Goal: Task Accomplishment & Management: Use online tool/utility

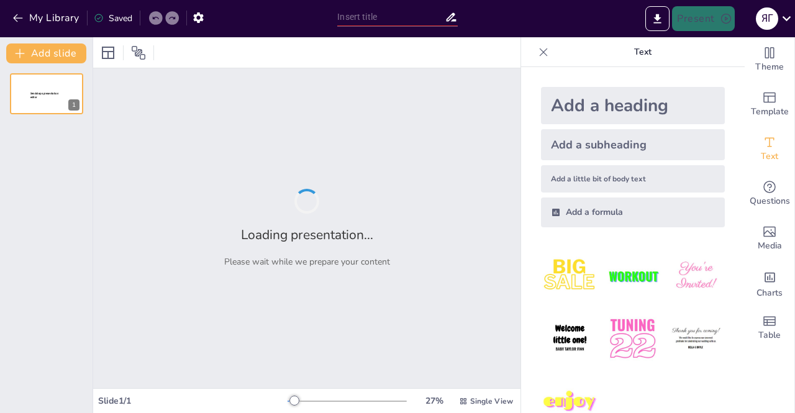
type input "Від гри до знань: Як гейміфікація змінює навчальний процес"
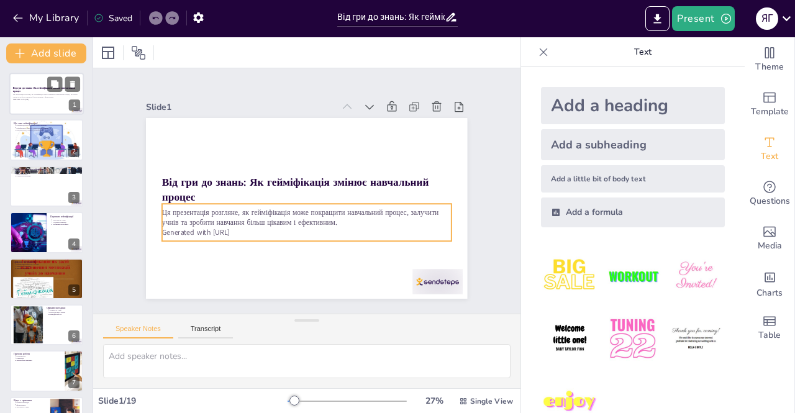
click at [43, 97] on p "Ця презентація розгляне, як гейміфікація може покращити навчальний процес, залу…" at bounding box center [46, 96] width 67 height 5
click at [35, 100] on p "Generated with Sendsteps.ai" at bounding box center [46, 99] width 67 height 2
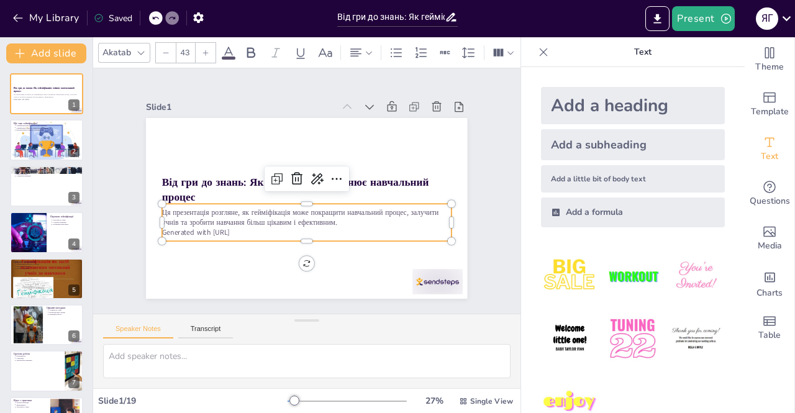
click at [289, 229] on p "Generated with Sendsteps.ai" at bounding box center [270, 211] width 153 height 255
click at [300, 171] on icon at bounding box center [310, 175] width 21 height 21
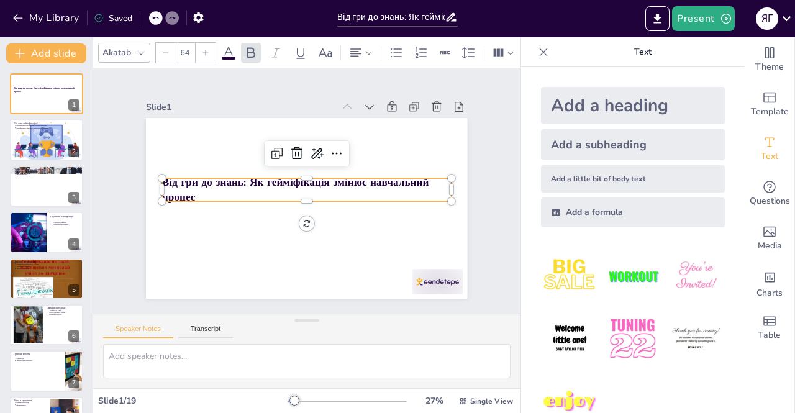
click at [396, 173] on div "Від гри до знань: Як гейміфікація змінює навчальний процес" at bounding box center [305, 208] width 338 height 213
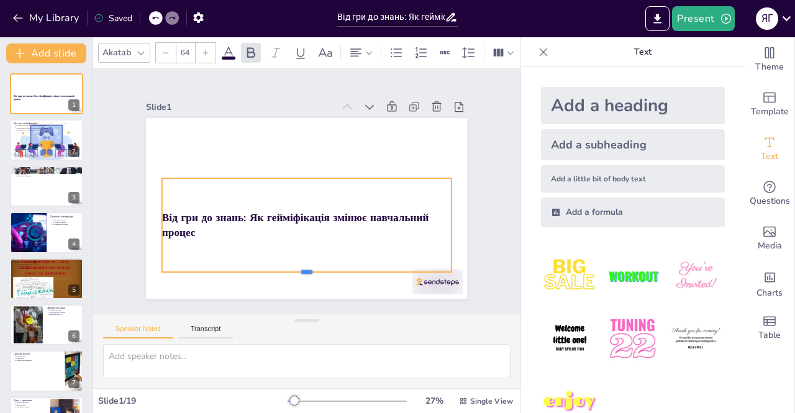
drag, startPoint x: 298, startPoint y: 197, endPoint x: 298, endPoint y: 265, distance: 68.3
click at [298, 265] on div at bounding box center [289, 275] width 285 height 70
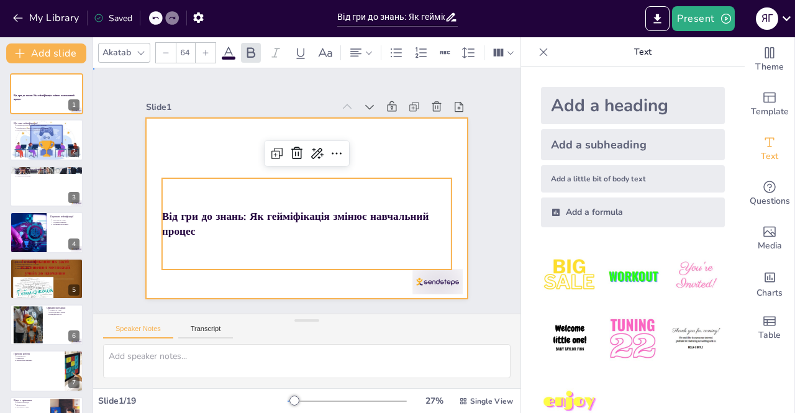
click at [395, 152] on div at bounding box center [297, 204] width 366 height 335
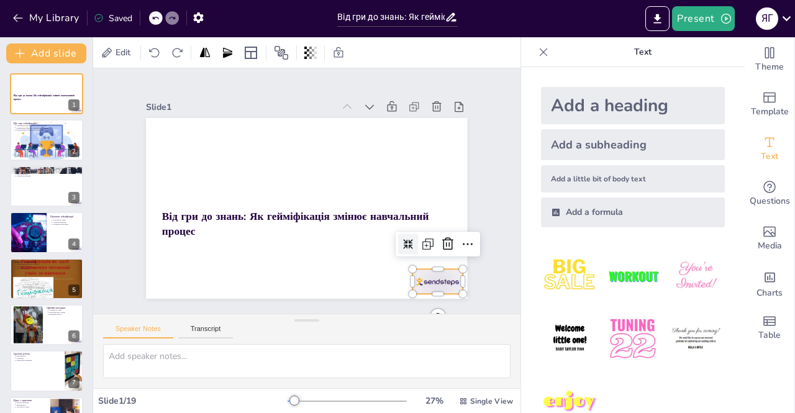
click at [317, 322] on div at bounding box center [293, 350] width 47 height 56
click at [431, 277] on icon at bounding box center [424, 284] width 14 height 15
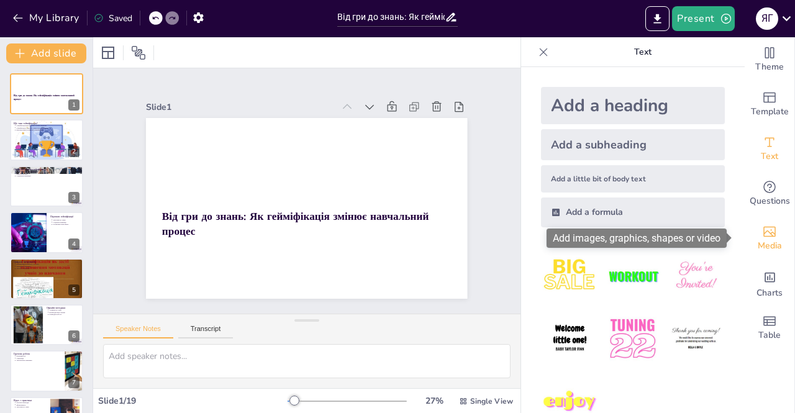
click at [759, 242] on span "Media" at bounding box center [769, 246] width 24 height 14
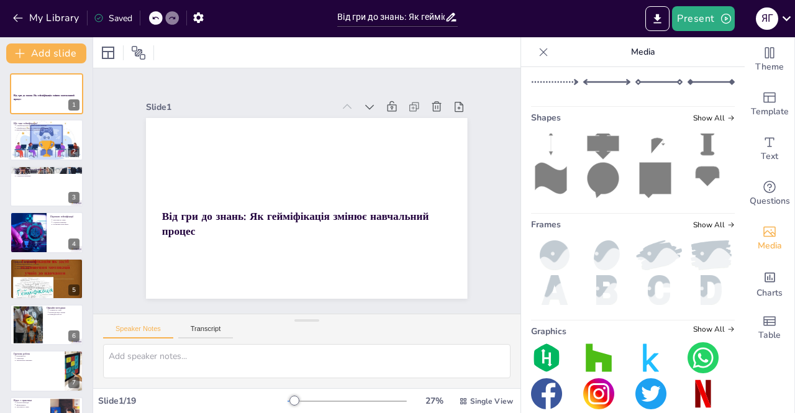
scroll to position [232, 0]
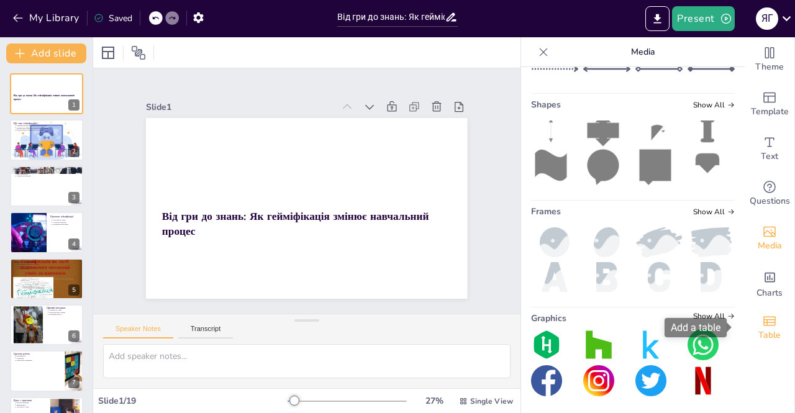
drag, startPoint x: 738, startPoint y: 290, endPoint x: 735, endPoint y: 347, distance: 57.2
click at [744, 347] on div "Theme Template Text Questions Media Charts Table" at bounding box center [769, 193] width 50 height 313
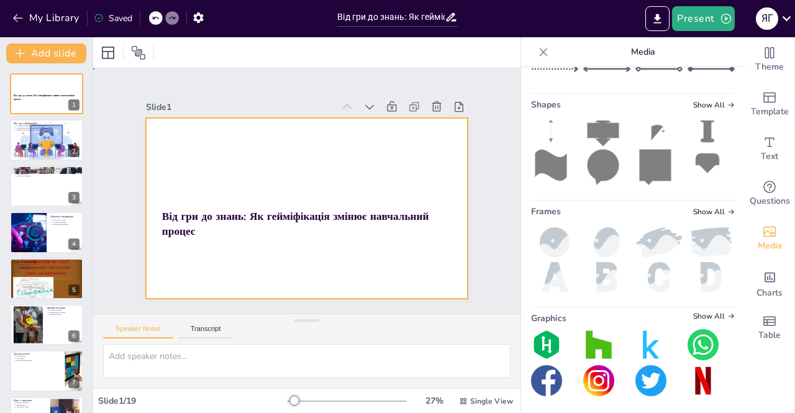
click at [294, 145] on div at bounding box center [293, 202] width 349 height 359
click at [249, 149] on div at bounding box center [290, 193] width 214 height 338
click at [47, 138] on div at bounding box center [46, 140] width 84 height 42
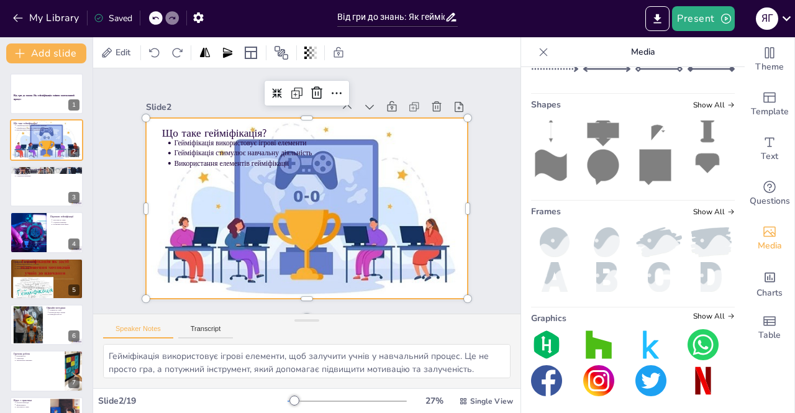
click at [349, 174] on div at bounding box center [303, 208] width 392 height 252
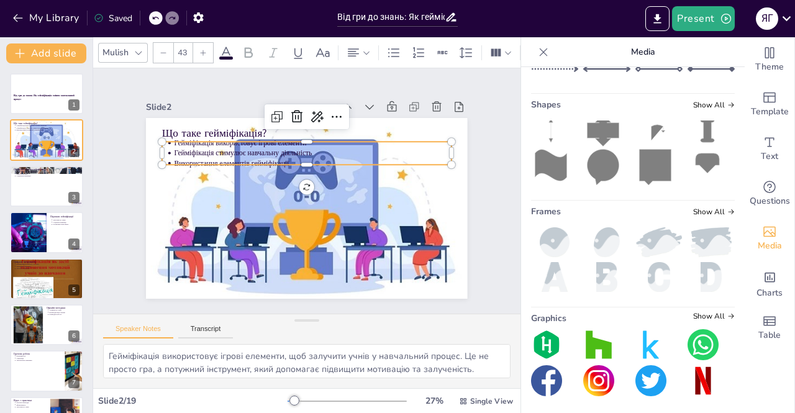
click at [199, 151] on p "Гейміфікація стимулює навчальну діяльність" at bounding box center [327, 159] width 257 height 122
click at [52, 194] on div at bounding box center [46, 186] width 75 height 42
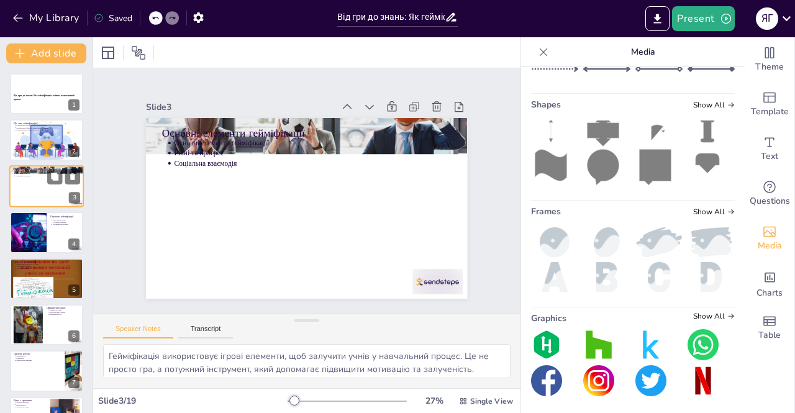
type textarea "Основні елементи гейміфікації включають різноманітні механіки, які роблять навч…"
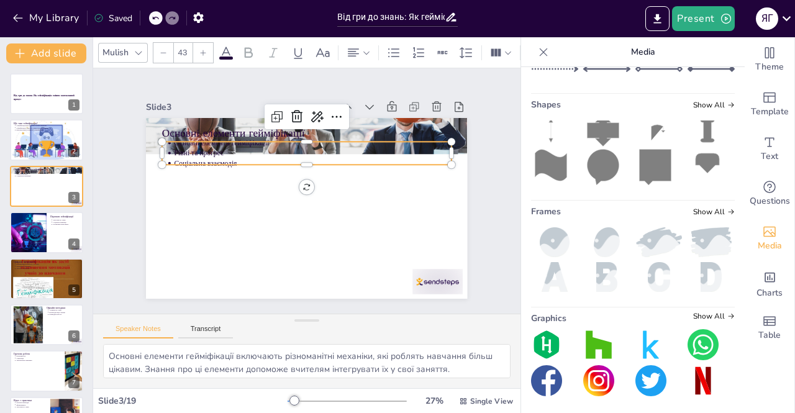
click at [243, 148] on p "Рівні та прогрес" at bounding box center [339, 170] width 192 height 212
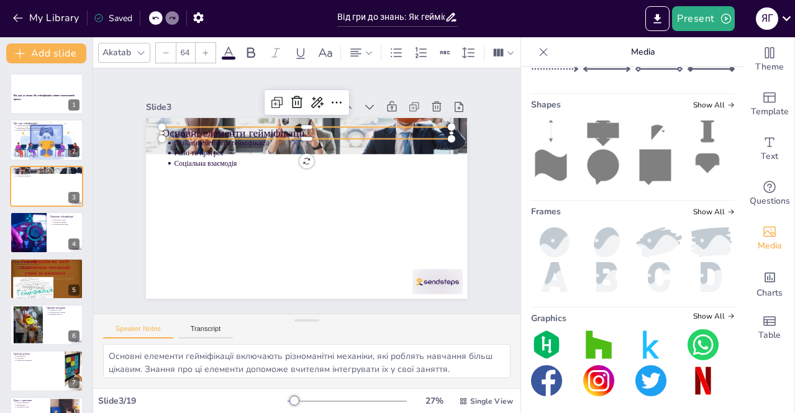
click at [202, 130] on p "Основні елементи гейміфікації" at bounding box center [330, 138] width 270 height 131
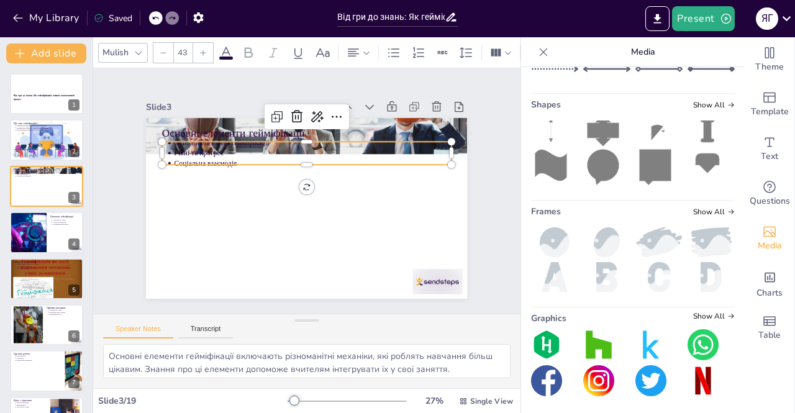
click at [200, 148] on p "Рівні та прогрес" at bounding box center [324, 156] width 266 height 95
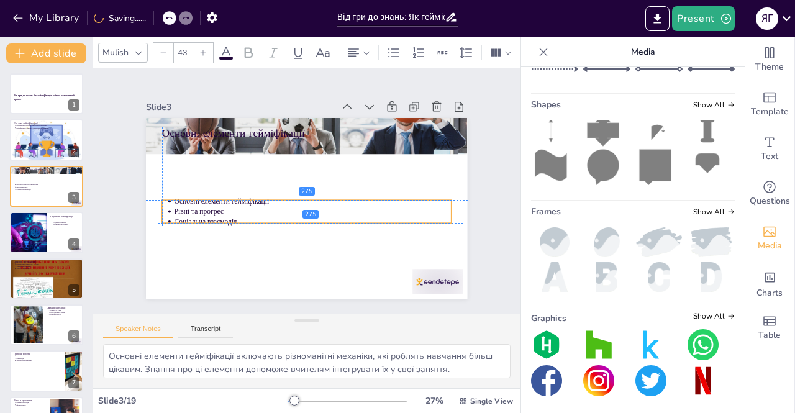
drag, startPoint x: 287, startPoint y: 154, endPoint x: 283, endPoint y: 222, distance: 67.8
click at [283, 222] on p "Соціальна взаємодія" at bounding box center [285, 214] width 171 height 230
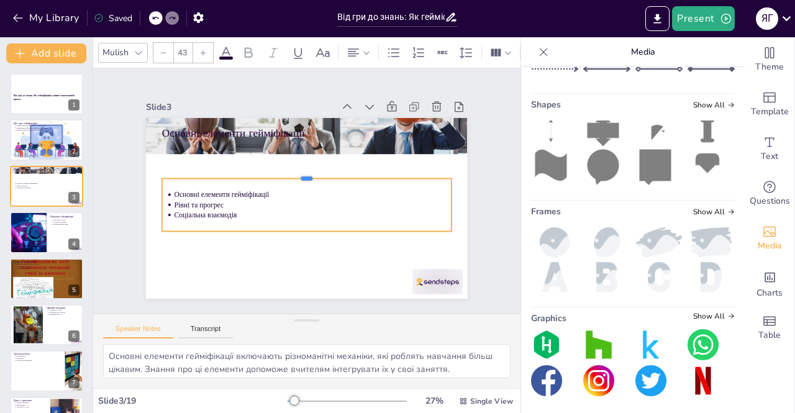
drag, startPoint x: 300, startPoint y: 202, endPoint x: 296, endPoint y: 173, distance: 29.5
click at [296, 173] on div at bounding box center [313, 175] width 268 height 127
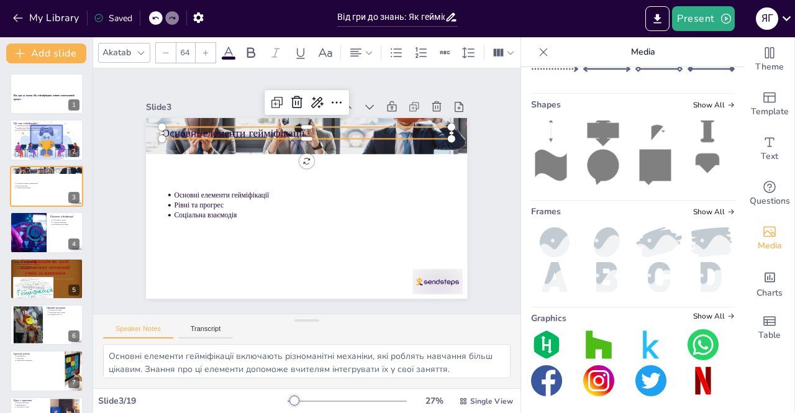
click at [258, 129] on p "Основні елементи гейміфікації" at bounding box center [324, 136] width 279 height 104
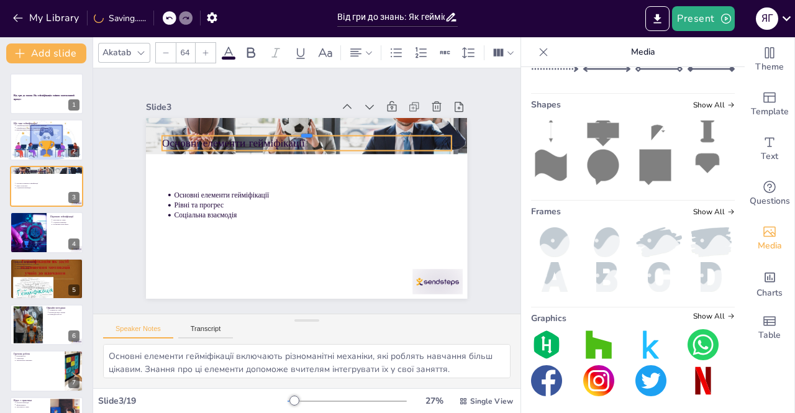
drag, startPoint x: 252, startPoint y: 120, endPoint x: 257, endPoint y: 198, distance: 78.4
click at [257, 198] on div "Основні елементи гейміфікації Основні елементи гейміфікації Рівні та прогрес Со…" at bounding box center [305, 209] width 338 height 214
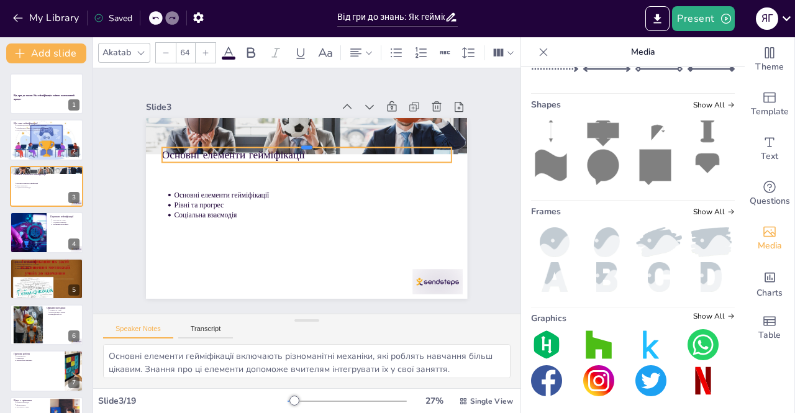
drag, startPoint x: 409, startPoint y: 127, endPoint x: 404, endPoint y: 181, distance: 53.7
click at [404, 181] on div "Основні елементи гейміфікації Основні елементи гейміфікації Рівні та прогрес Со…" at bounding box center [297, 204] width 366 height 335
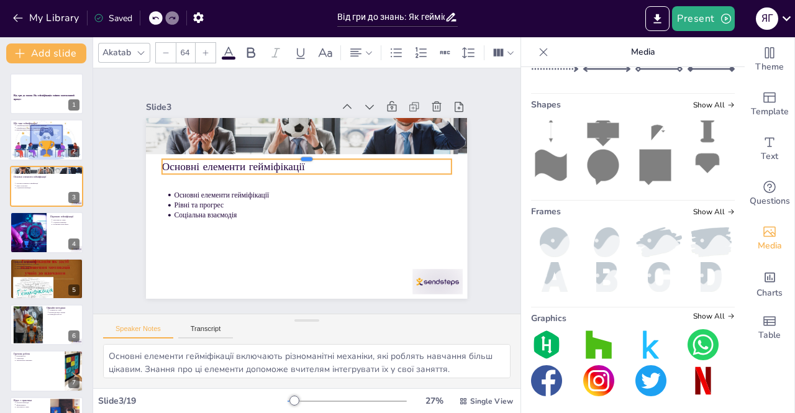
drag, startPoint x: 406, startPoint y: 140, endPoint x: 404, endPoint y: 171, distance: 31.1
click at [404, 171] on div "Основні елементи гейміфікації Основні елементи гейміфікації Рівні та прогрес Со…" at bounding box center [290, 196] width 271 height 361
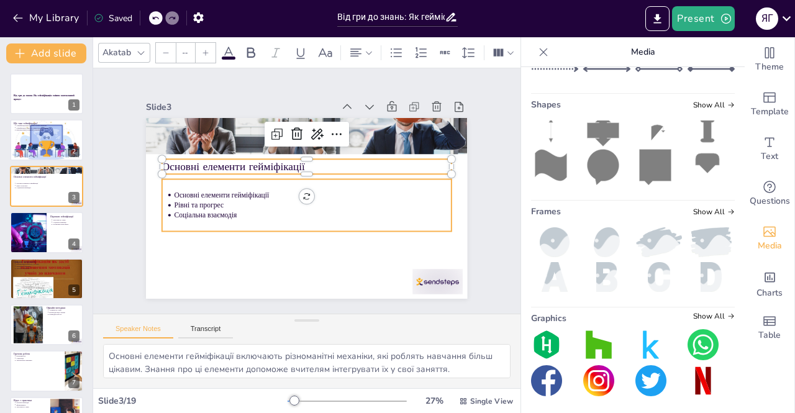
type input "43"
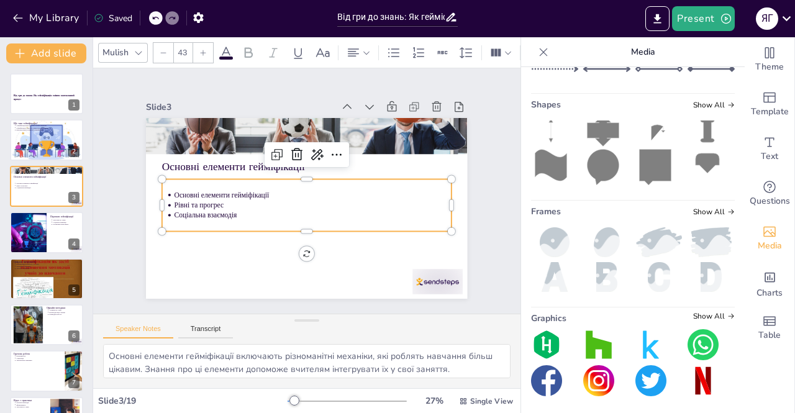
click at [370, 198] on p "Рівні та прогрес" at bounding box center [308, 206] width 266 height 95
click at [47, 236] on div at bounding box center [46, 232] width 75 height 42
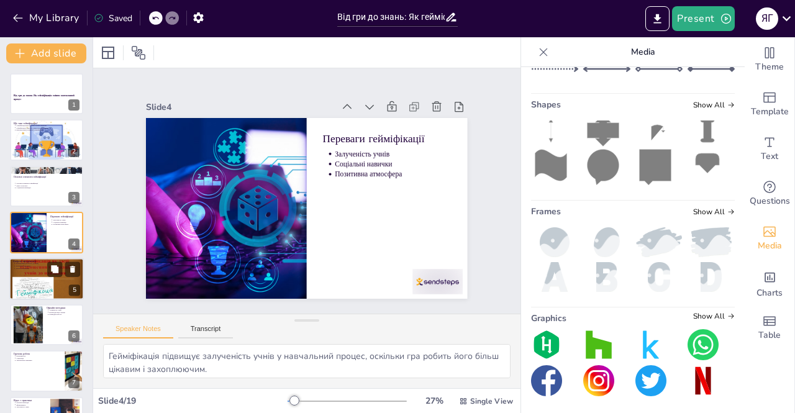
click at [46, 279] on div at bounding box center [46, 279] width 75 height 56
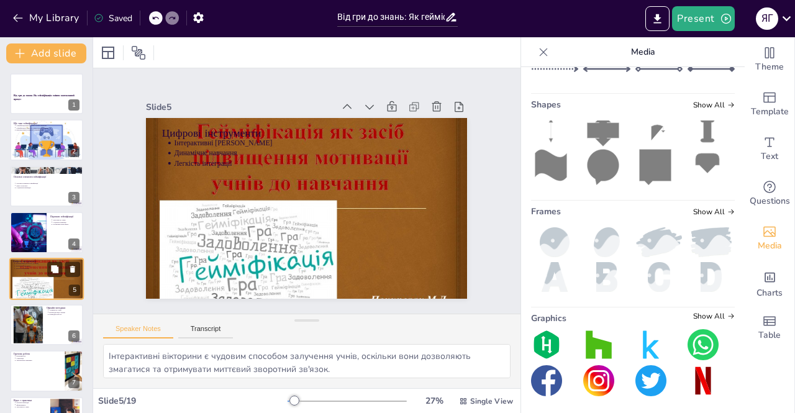
scroll to position [40, 0]
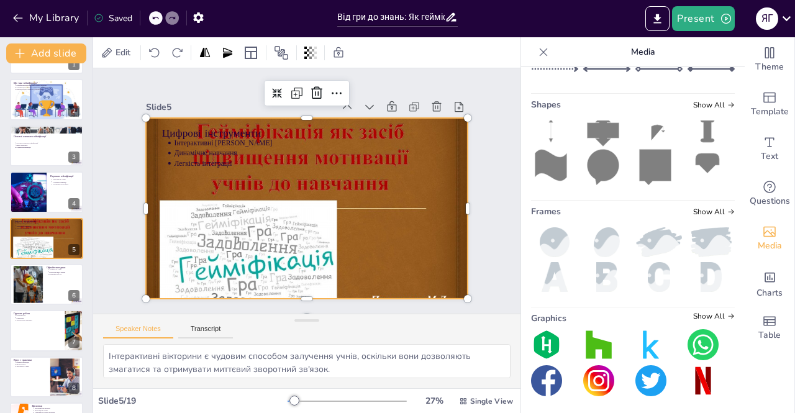
click at [309, 204] on div at bounding box center [297, 205] width 402 height 384
click at [36, 275] on div at bounding box center [27, 285] width 56 height 38
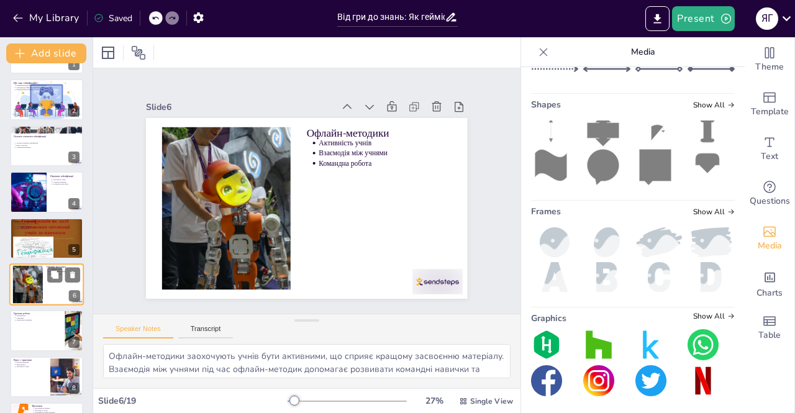
scroll to position [86, 0]
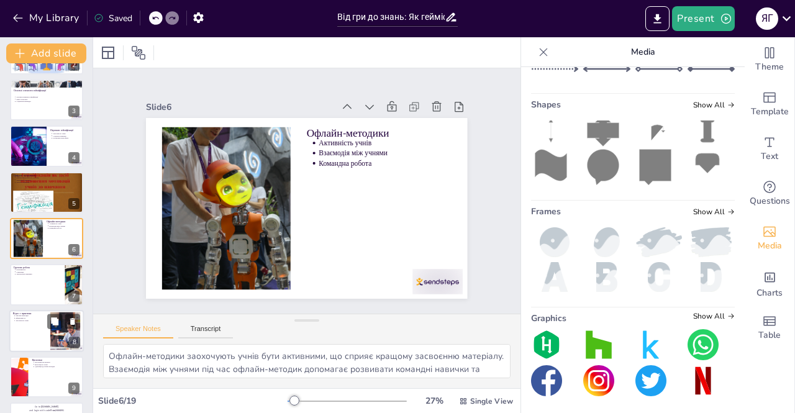
click at [30, 333] on div at bounding box center [46, 331] width 75 height 42
type textarea "Реальні приклади використання гейміфікації у відео допоможуть учасникам краще з…"
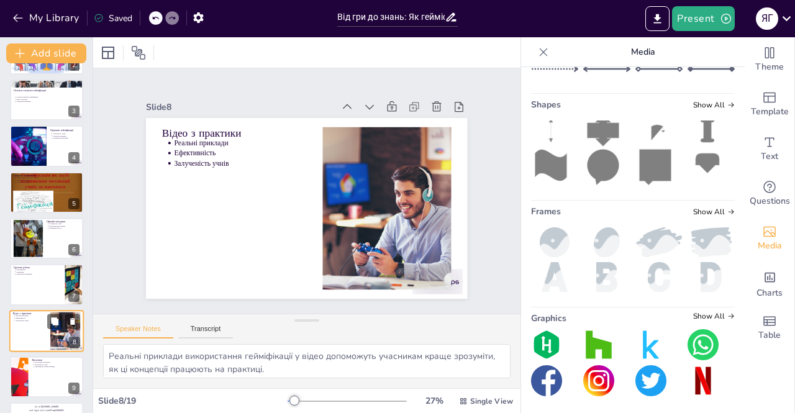
scroll to position [179, 0]
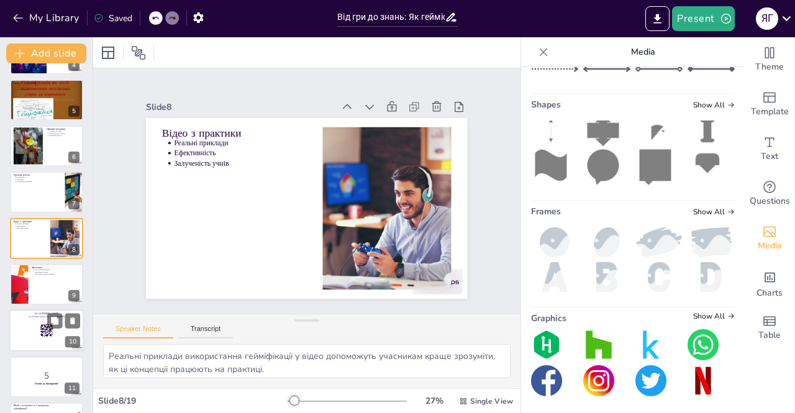
click at [26, 335] on div at bounding box center [46, 331] width 75 height 42
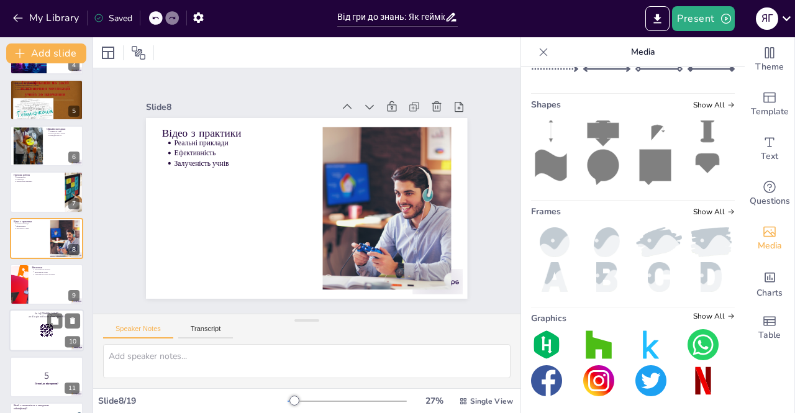
scroll to position [271, 0]
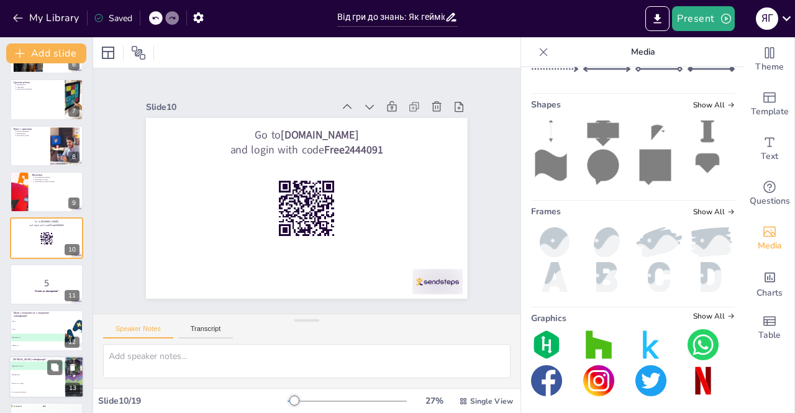
click at [43, 379] on li "C Зниження інтересу" at bounding box center [37, 383] width 56 height 9
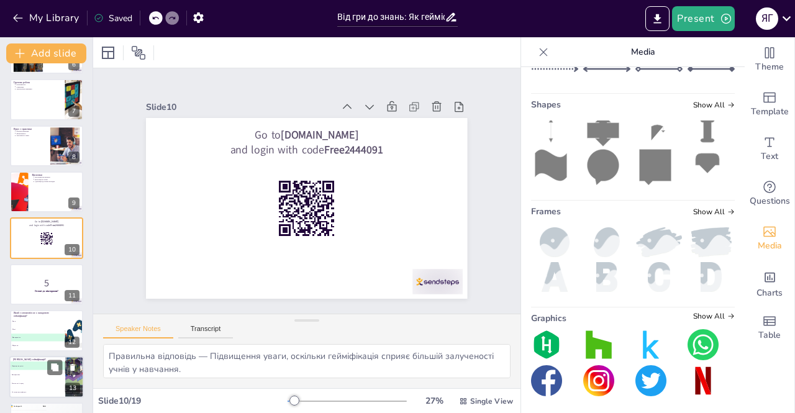
scroll to position [410, 0]
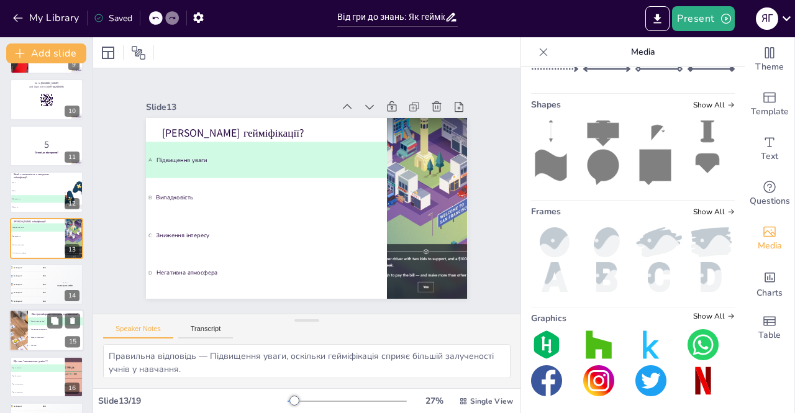
click at [50, 312] on p "Яка гра найкраще підходить для навчання?" at bounding box center [56, 314] width 48 height 4
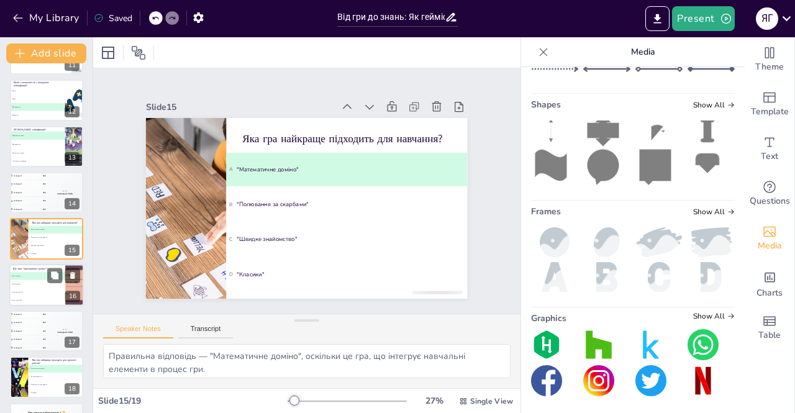
click at [36, 281] on li "B Гра з буквами" at bounding box center [37, 284] width 56 height 8
type textarea "Правильна відповідь — Гра з числами, оскільки "математичне доміно" використовує…"
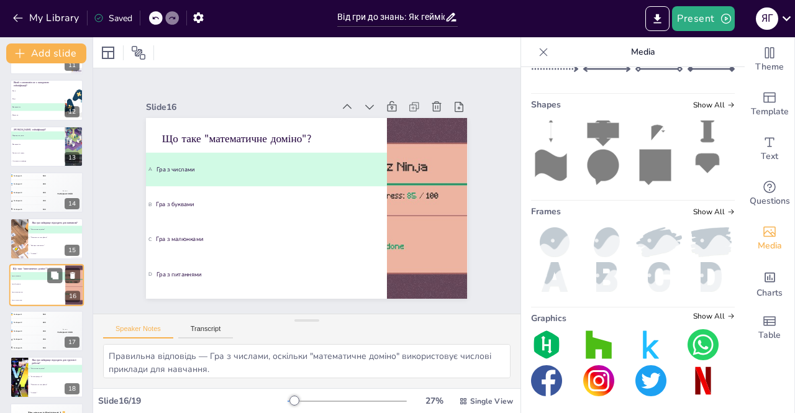
scroll to position [543, 0]
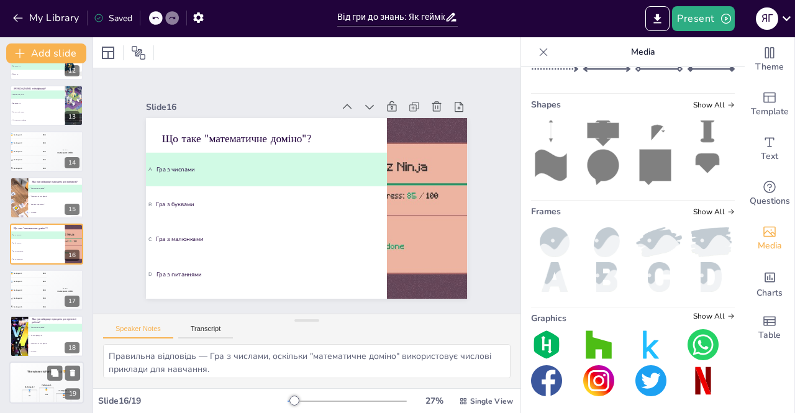
click at [17, 375] on div "The winner is Participant 1 🏆" at bounding box center [46, 371] width 75 height 21
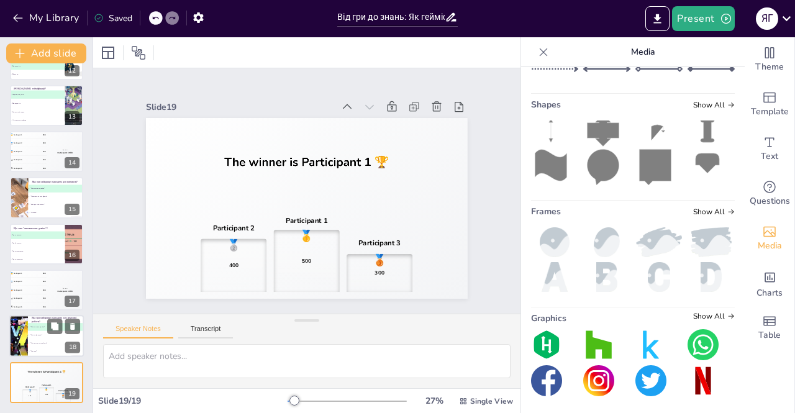
click at [42, 337] on li "B "Колесо фортуни"" at bounding box center [56, 336] width 56 height 8
type textarea "Правильна відповідь — "Математичне доміно", оскільки ця гра заохочує групову ді…"
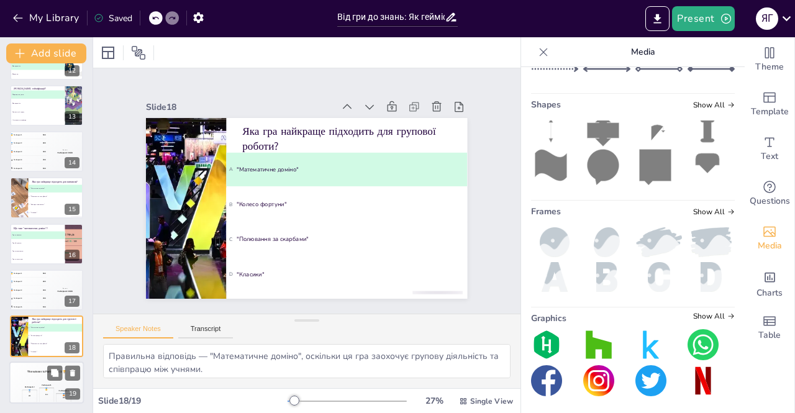
click at [20, 377] on div "The winner is Participant 1 🏆" at bounding box center [46, 371] width 75 height 21
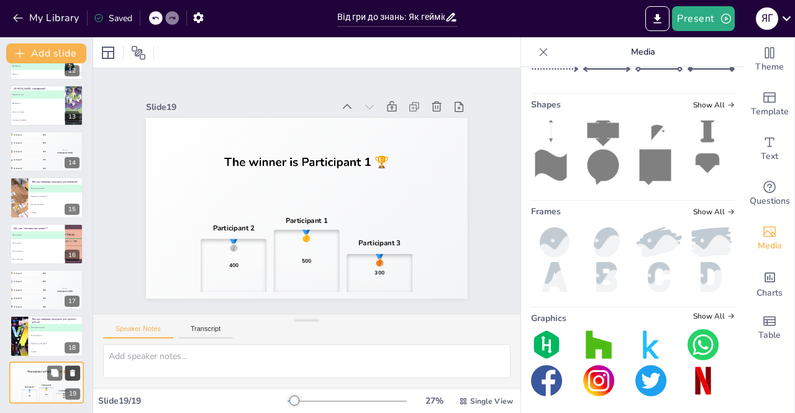
click at [77, 371] on button at bounding box center [72, 372] width 15 height 15
type textarea "Правильна відповідь — "Математичне доміно", оскільки ця гра заохочує групову ді…"
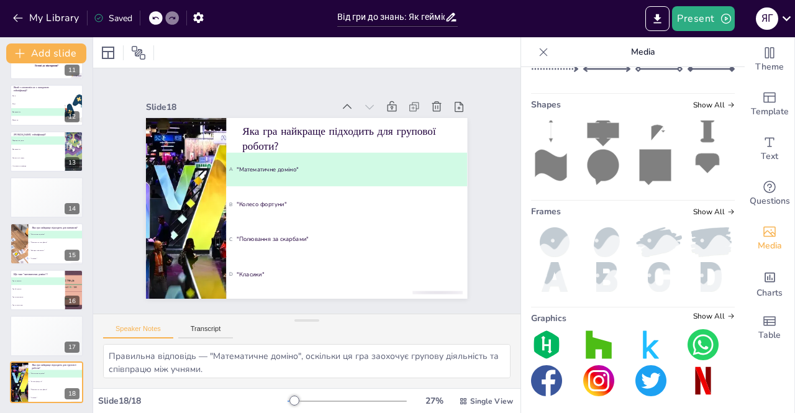
scroll to position [496, 0]
click at [34, 329] on div "🥈 Participant 2 400" at bounding box center [27, 328] width 37 height 8
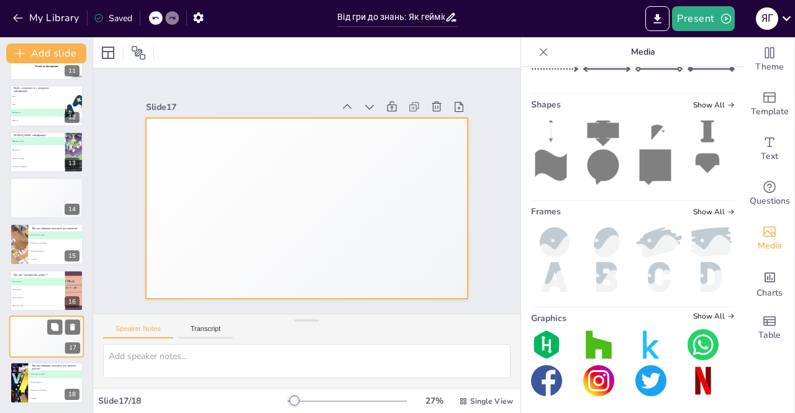
click at [24, 334] on div "🥉 Participant 3 300" at bounding box center [27, 337] width 37 height 8
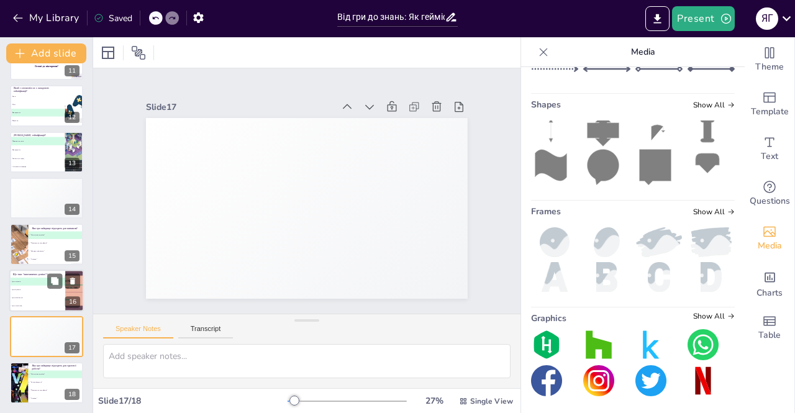
click at [40, 289] on span "B Гра з буквами" at bounding box center [37, 290] width 55 height 2
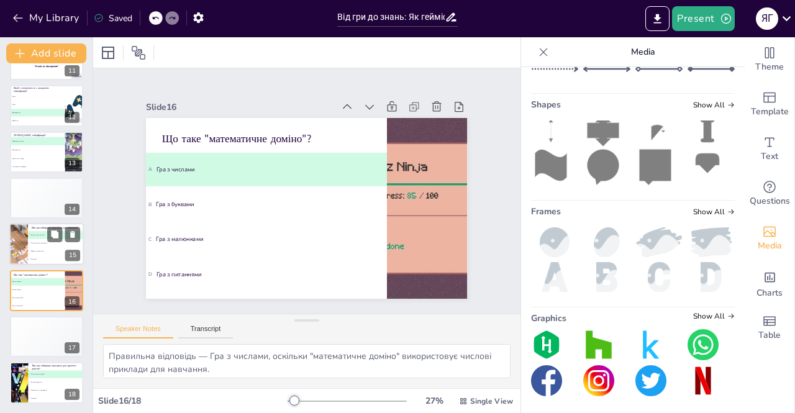
click at [48, 251] on span "C "Швидке знайомство"" at bounding box center [56, 252] width 55 height 2
type textarea "Правильна відповідь — "Математичне доміно", оскільки це гра, що інтегрує навчал…"
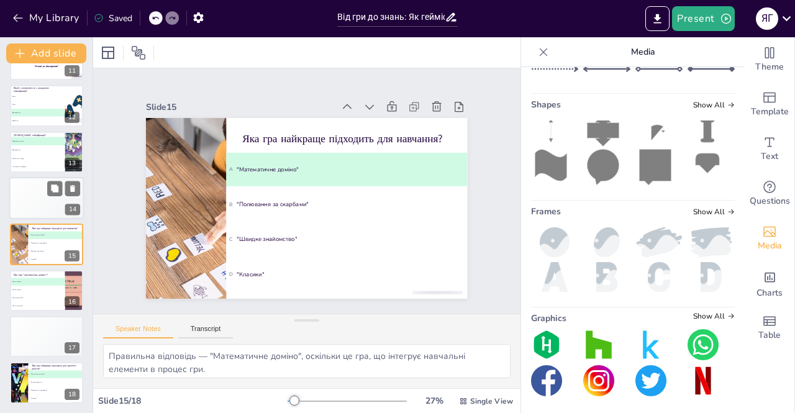
click at [45, 201] on div "🥉 Participant 3 300" at bounding box center [27, 198] width 37 height 8
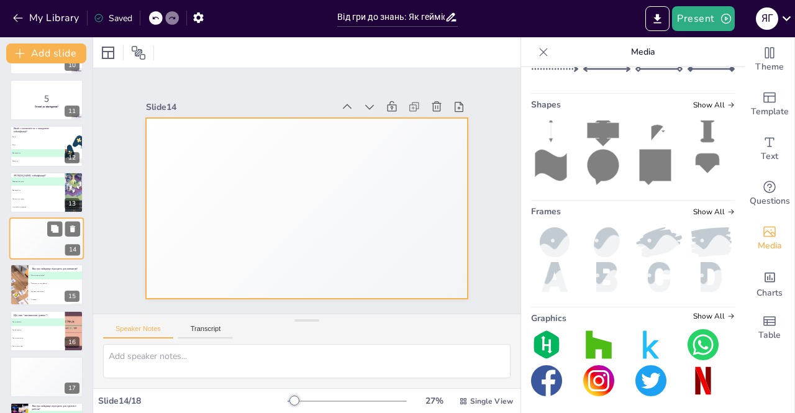
click at [29, 250] on div "4 Participant 4 200" at bounding box center [27, 247] width 37 height 8
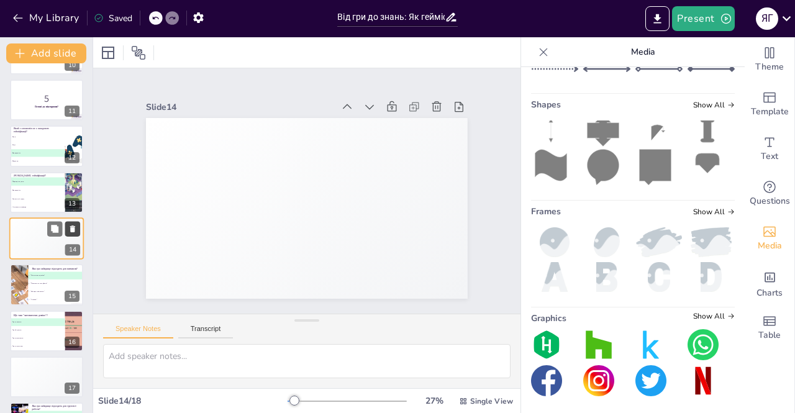
click at [76, 227] on icon at bounding box center [72, 228] width 9 height 9
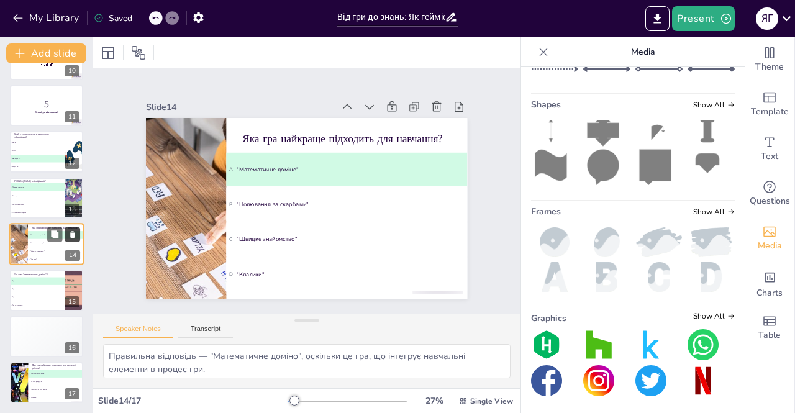
scroll to position [450, 0]
click at [37, 201] on li "C Зниження інтересу" at bounding box center [37, 204] width 56 height 9
type textarea "Правильна відповідь — Підвищення уваги, оскільки гейміфікація сприяє більшій за…"
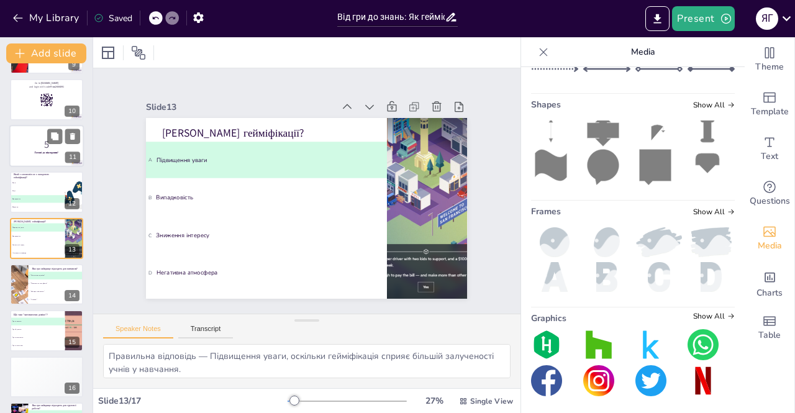
click at [18, 143] on p "5" at bounding box center [46, 144] width 67 height 14
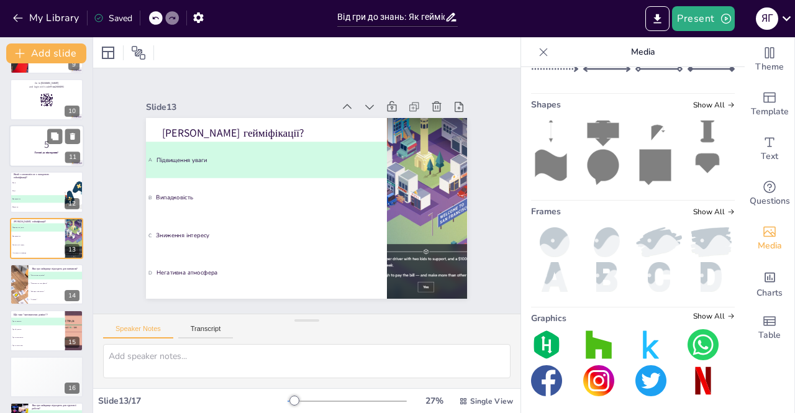
scroll to position [317, 0]
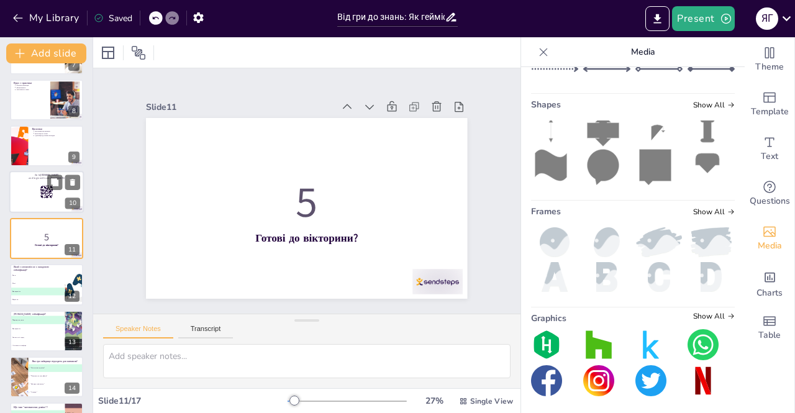
click at [26, 186] on div at bounding box center [46, 192] width 75 height 42
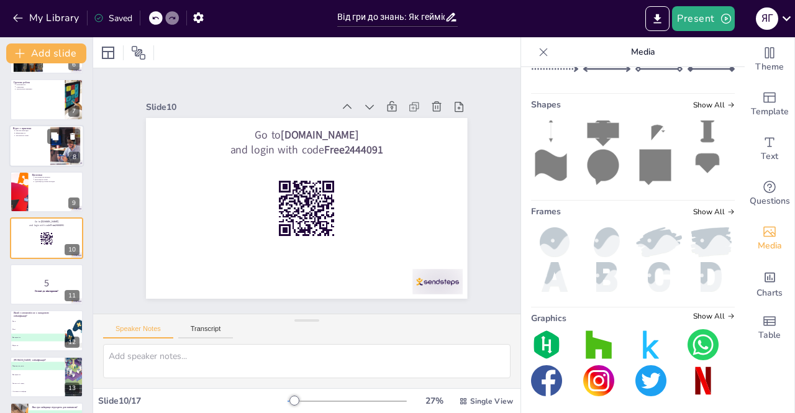
click at [32, 148] on div at bounding box center [46, 146] width 75 height 42
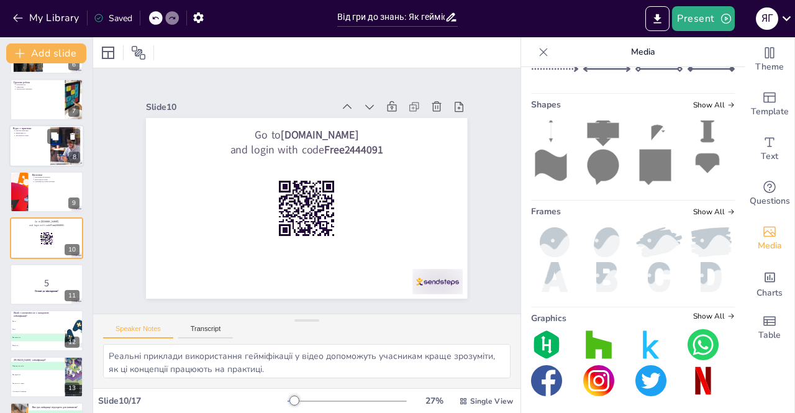
scroll to position [179, 0]
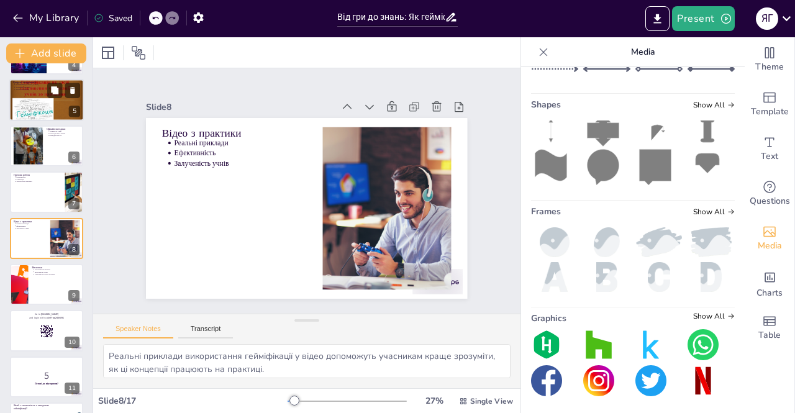
click at [63, 106] on div at bounding box center [46, 100] width 75 height 56
type textarea "Інтерактивні вікторини є чудовим способом залучення учнів, оскільки вони дозвол…"
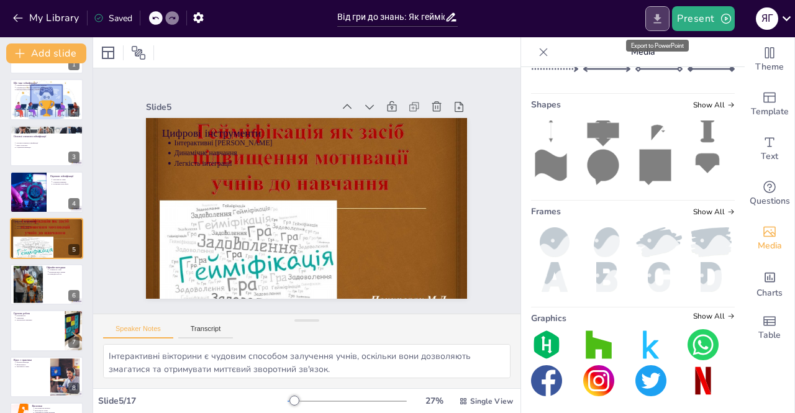
click at [657, 17] on icon "Export to PowerPoint" at bounding box center [657, 18] width 7 height 9
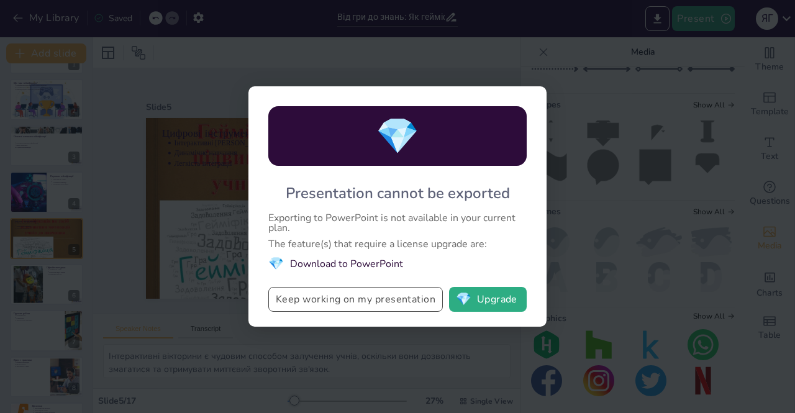
click at [371, 297] on button "Keep working on my presentation" at bounding box center [355, 299] width 174 height 25
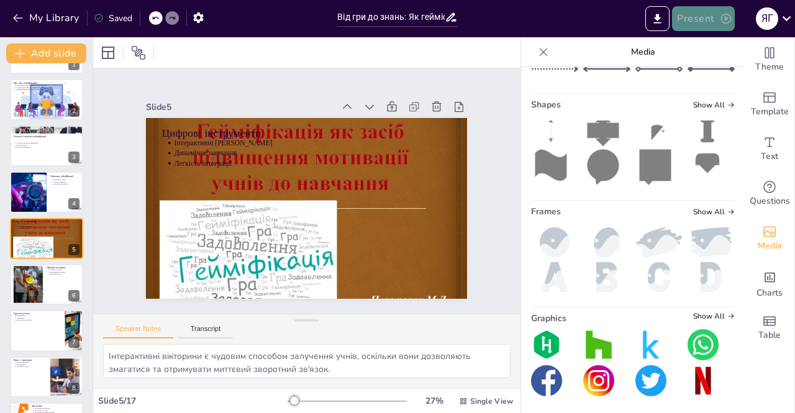
click at [698, 18] on button "Present" at bounding box center [703, 18] width 62 height 25
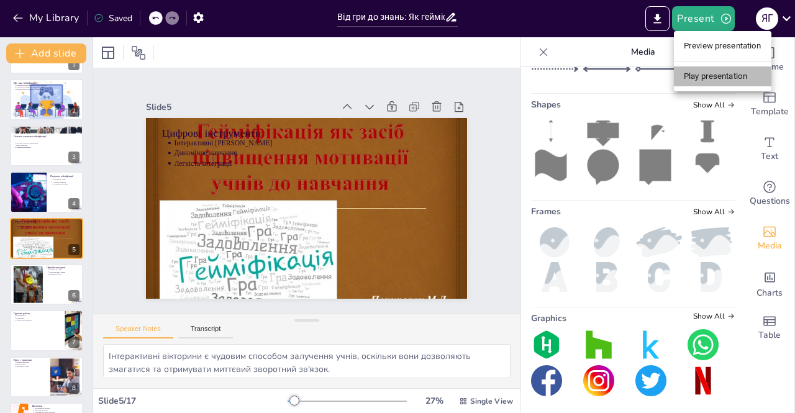
click at [703, 71] on li "Play presentation" at bounding box center [722, 76] width 97 height 20
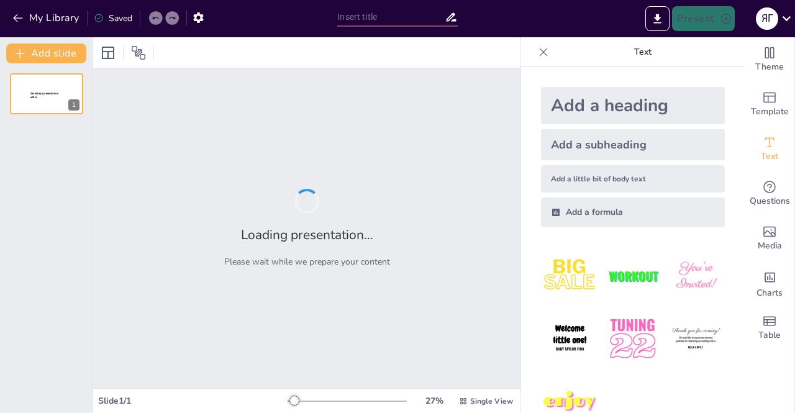
type input "Від гри до знань: Як гейміфікація змінює навчальний процес"
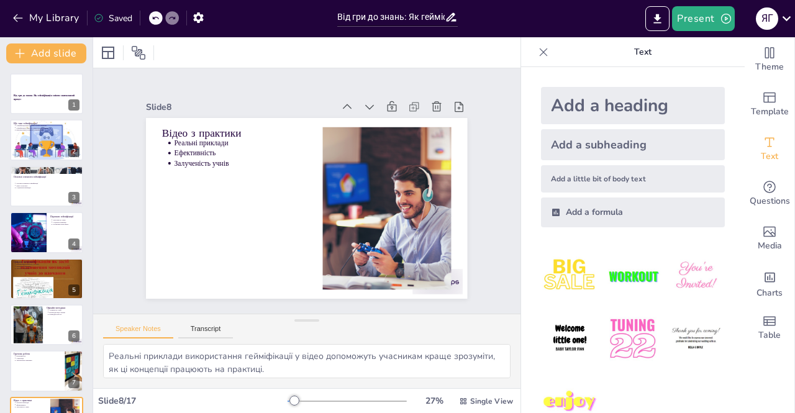
type textarea "Гейміфікація є потужним інструментом, який може змінити підхід до навчання та п…"
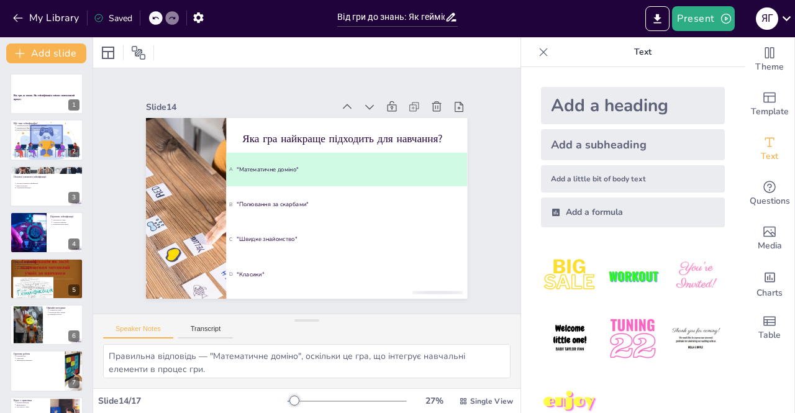
type textarea "Правильна відповідь — Гра з числами, оскільки "математичне доміно" використовує…"
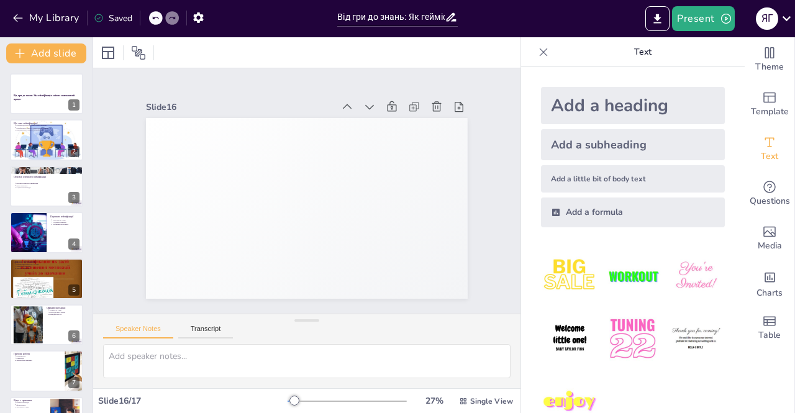
type textarea "Правильна відповідь — "Математичне доміно", оскільки ця гра заохочує групову ді…"
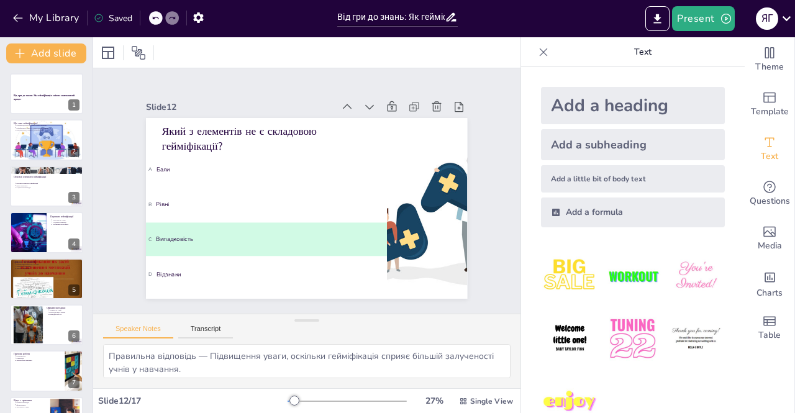
type textarea "Правильна відповідь — Випадковість, оскільки це не є елементом гейміфікації, як…"
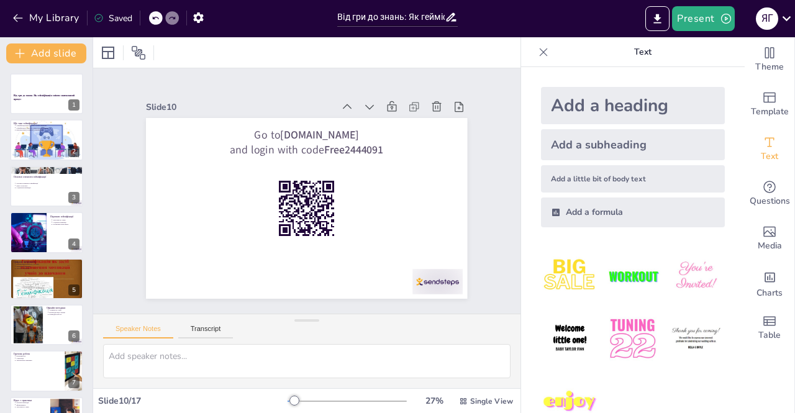
type textarea "Гейміфікація є потужним інструментом, який може змінити підхід до навчання та п…"
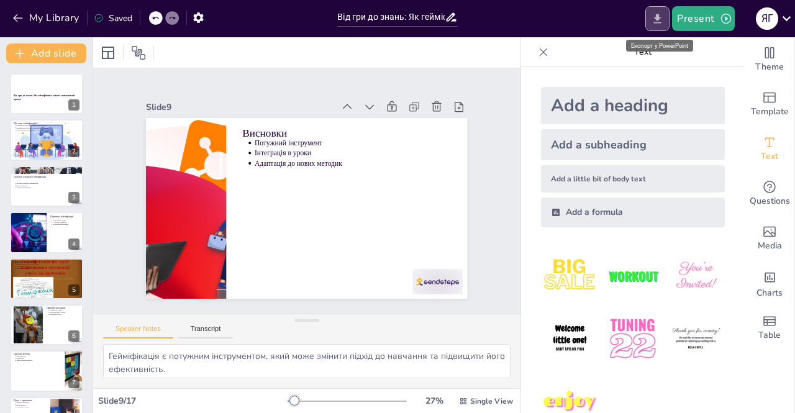
click at [659, 22] on icon "Export to PowerPoint" at bounding box center [657, 18] width 7 height 9
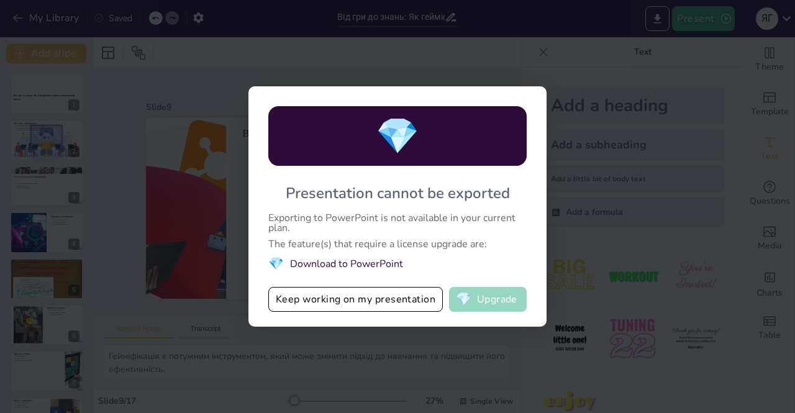
click at [477, 301] on button "💎 Upgrade" at bounding box center [488, 299] width 78 height 25
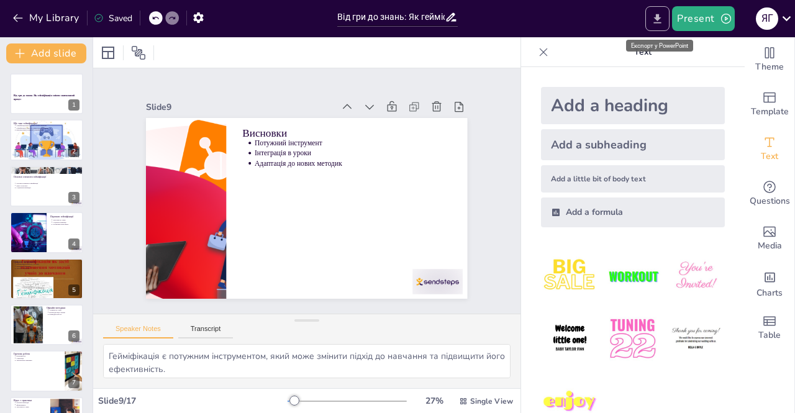
click at [661, 17] on icon "Export to PowerPoint" at bounding box center [657, 18] width 7 height 9
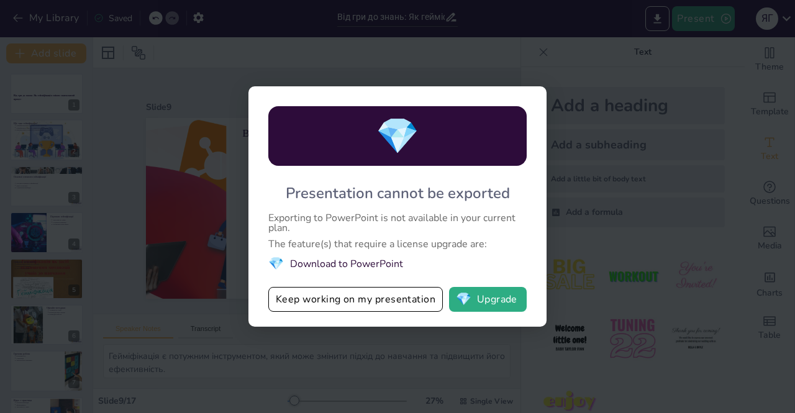
click at [302, 263] on li "💎 Download to PowerPoint" at bounding box center [397, 263] width 258 height 17
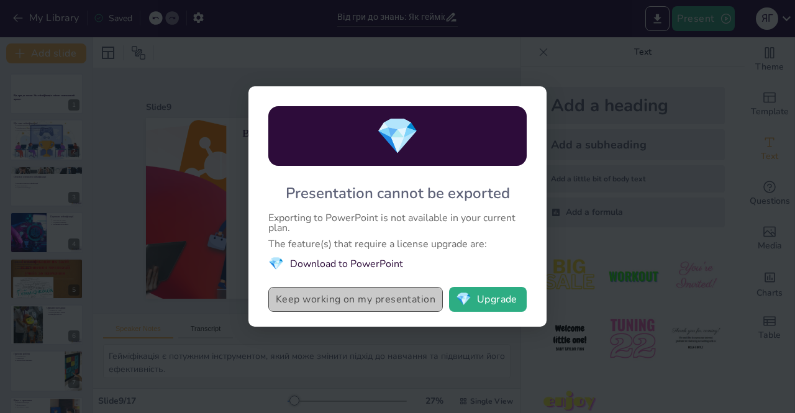
click at [401, 306] on button "Keep working on my presentation" at bounding box center [355, 299] width 174 height 25
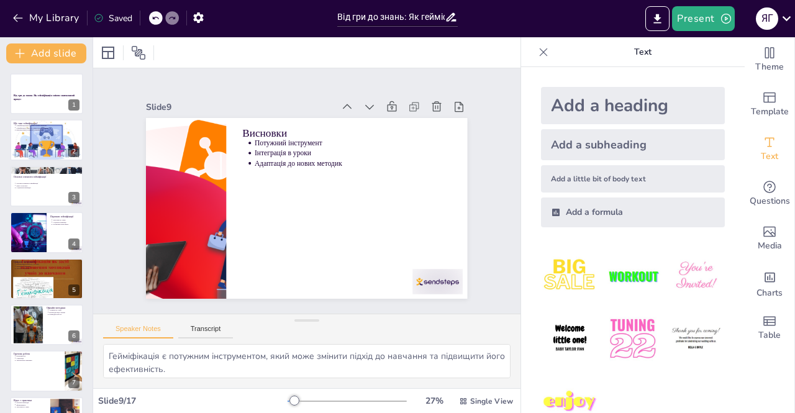
click at [114, 16] on div "Saved" at bounding box center [113, 18] width 38 height 12
click at [97, 18] on icon at bounding box center [99, 18] width 10 height 10
click at [200, 19] on icon "button" at bounding box center [198, 17] width 10 height 11
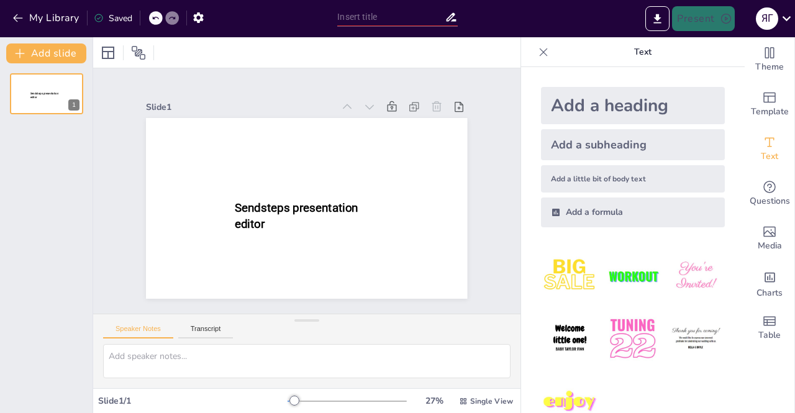
type input "Від гри до знань: Як гейміфікація змінює навчальний процес"
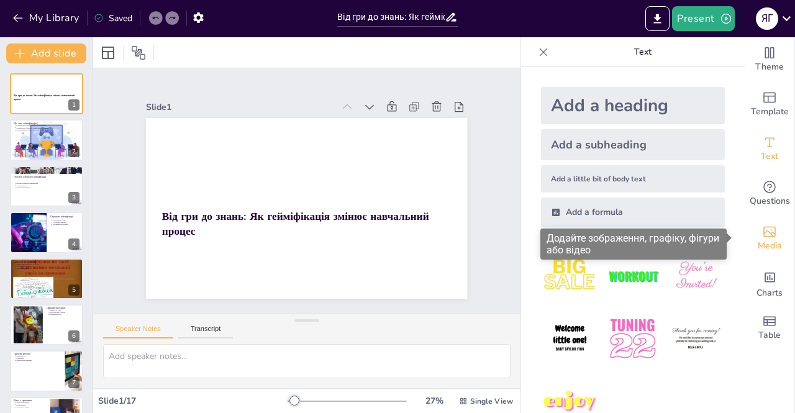
click at [763, 227] on icon "Add images, graphics, shapes or video" at bounding box center [769, 232] width 12 height 11
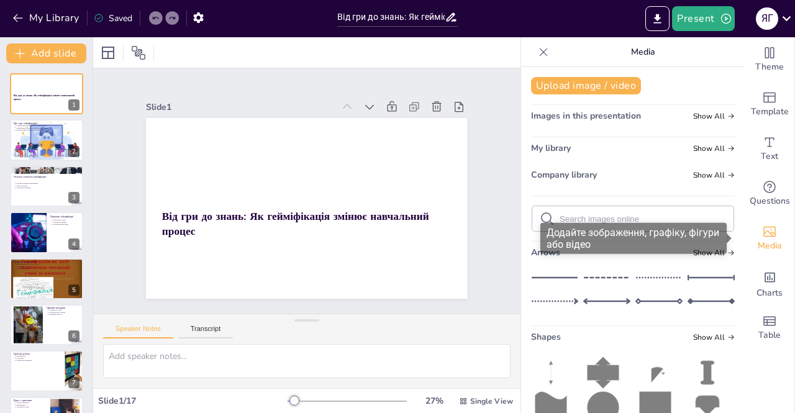
click at [763, 227] on icon "Add images, graphics, shapes or video" at bounding box center [769, 232] width 12 height 11
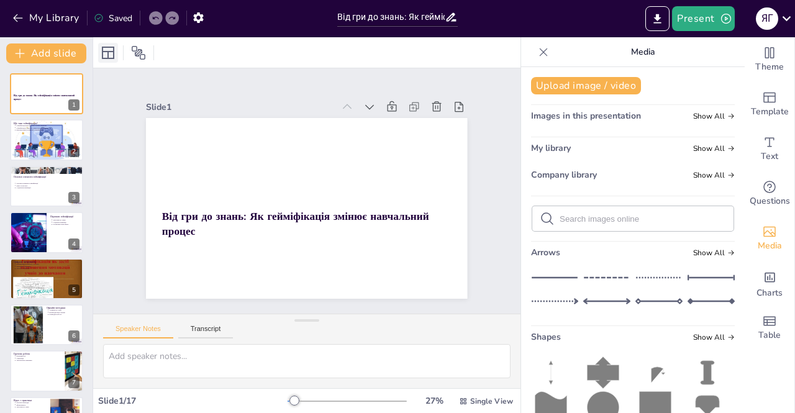
click at [107, 52] on icon at bounding box center [108, 53] width 12 height 12
click at [141, 53] on icon at bounding box center [138, 52] width 15 height 15
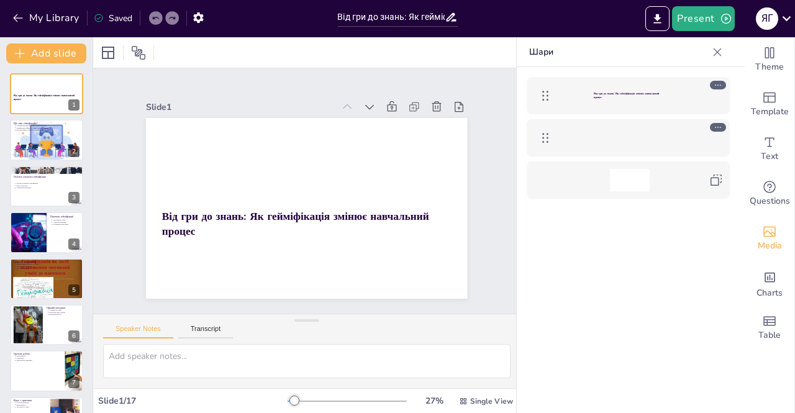
click at [713, 48] on icon at bounding box center [717, 52] width 8 height 8
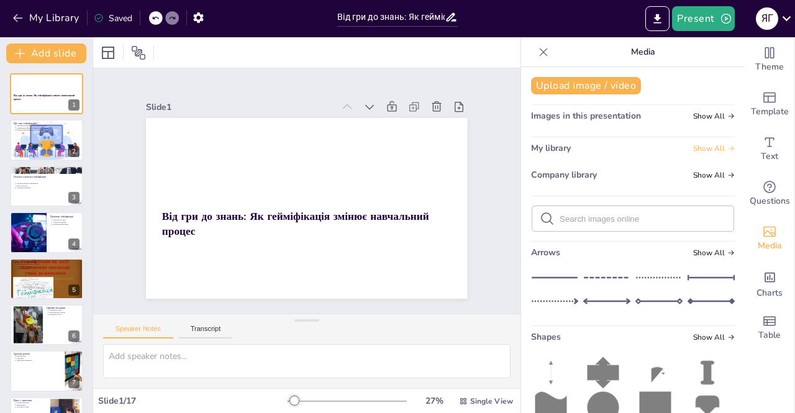
click at [708, 145] on span "Show All" at bounding box center [714, 148] width 42 height 9
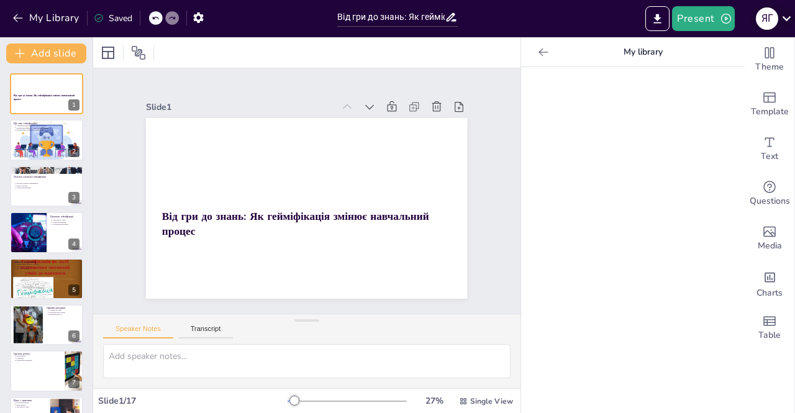
click at [788, 14] on icon at bounding box center [786, 18] width 17 height 17
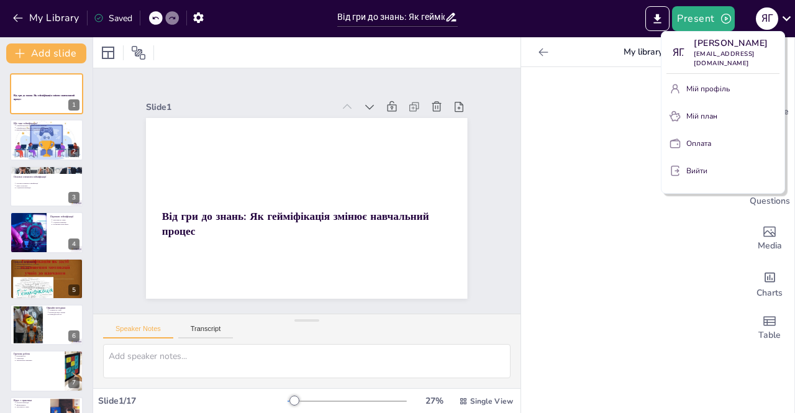
click at [655, 17] on div at bounding box center [397, 206] width 795 height 413
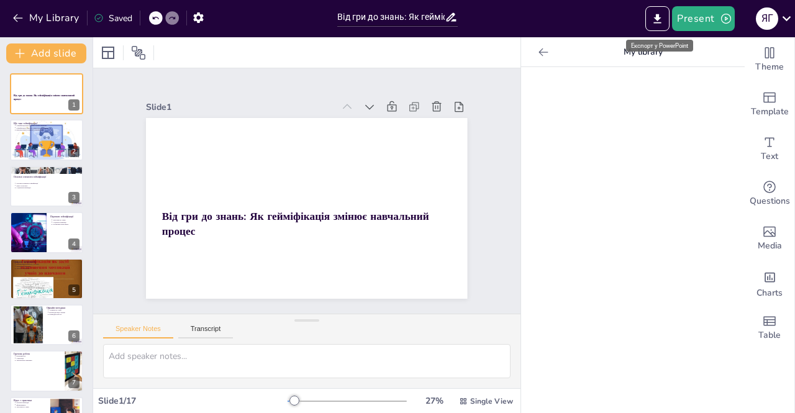
click at [661, 46] on font "Експорт у PowerPoint" at bounding box center [659, 45] width 57 height 7
click at [657, 12] on icon "Export to PowerPoint" at bounding box center [657, 18] width 13 height 13
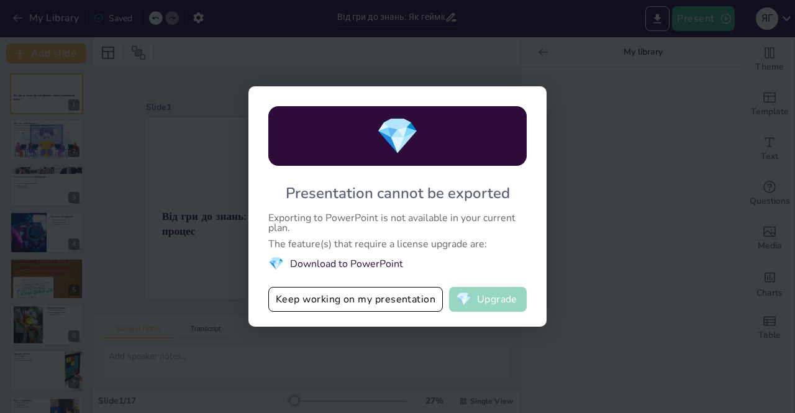
click at [481, 295] on button "💎 Upgrade" at bounding box center [488, 299] width 78 height 25
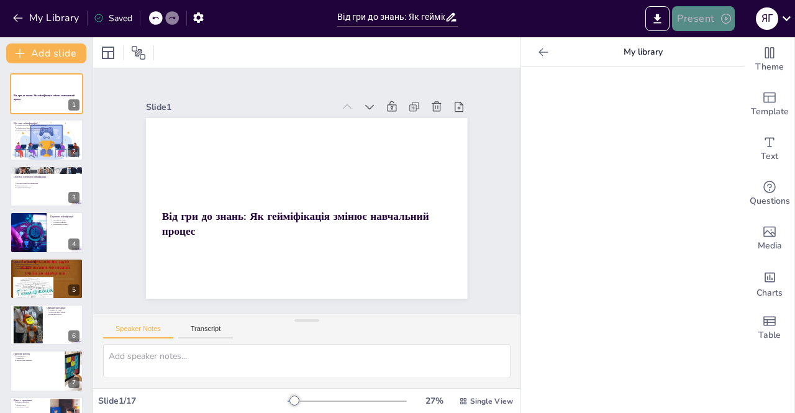
click at [728, 17] on icon "button" at bounding box center [726, 18] width 12 height 12
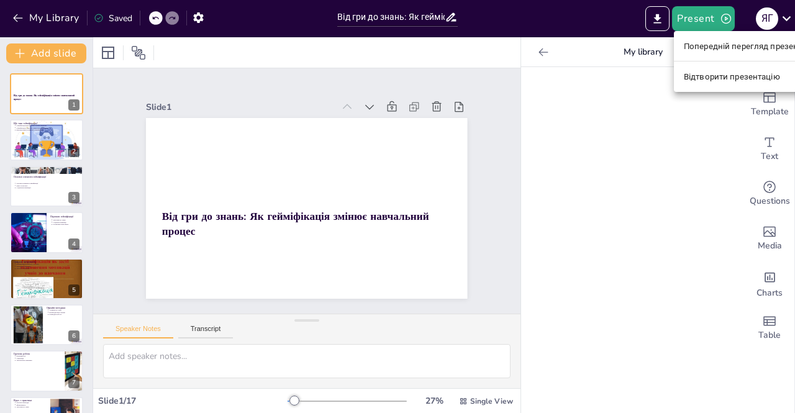
click at [708, 74] on font "Відтворити презентацію" at bounding box center [732, 76] width 96 height 9
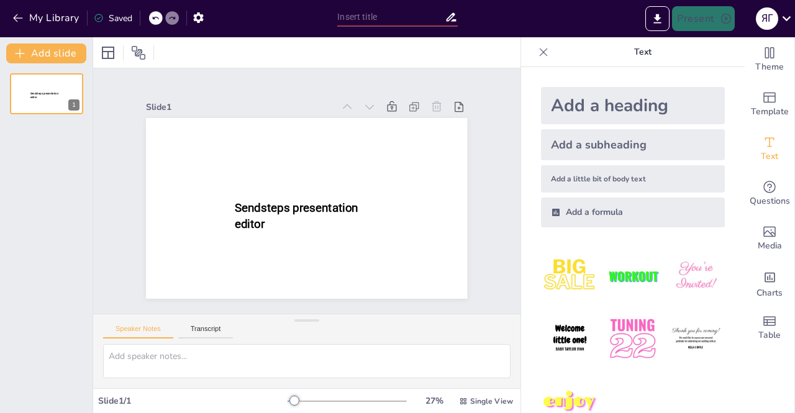
type input "Від гри до знань: Як гейміфікація змінює навчальний процес"
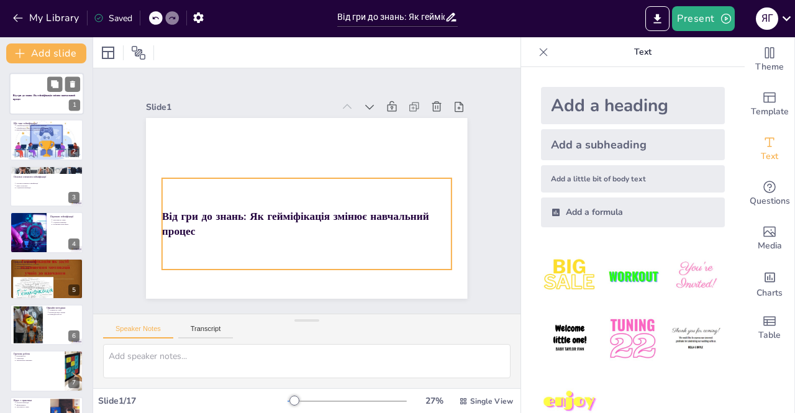
click at [38, 92] on div "Від гри до знань: Як гейміфікація змінює навчальний процес" at bounding box center [46, 97] width 67 height 21
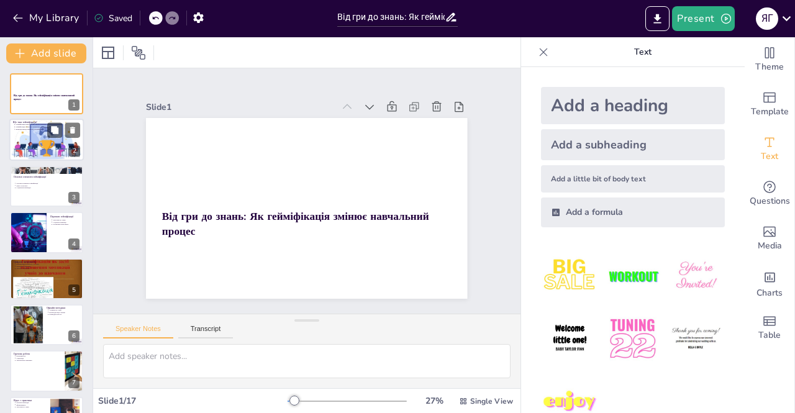
click at [22, 144] on div at bounding box center [46, 140] width 84 height 42
type textarea "Гейміфікація використовує ігрові елементи, щоб залучити учнів у навчальний проц…"
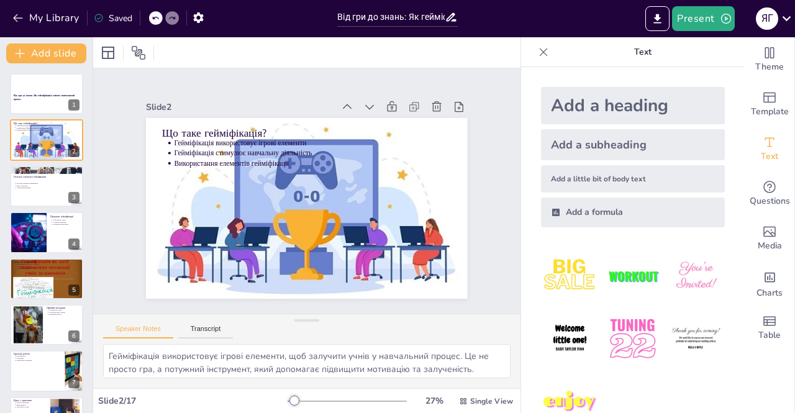
click at [117, 18] on div "Saved" at bounding box center [113, 18] width 38 height 12
click at [97, 17] on icon at bounding box center [99, 18] width 10 height 10
click at [789, 18] on icon at bounding box center [786, 18] width 9 height 5
